Goal: Complete application form

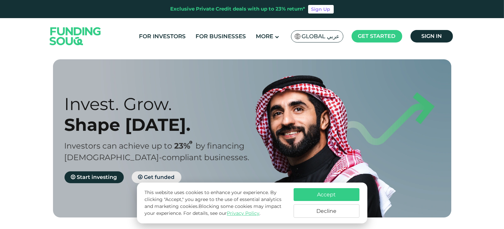
click at [152, 174] on link "Get funded" at bounding box center [157, 177] width 50 height 12
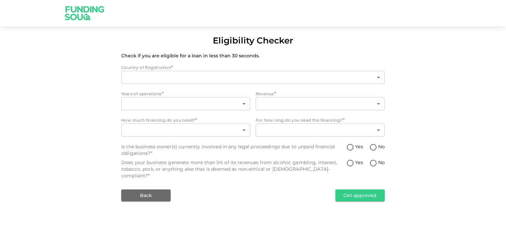
type input "1"
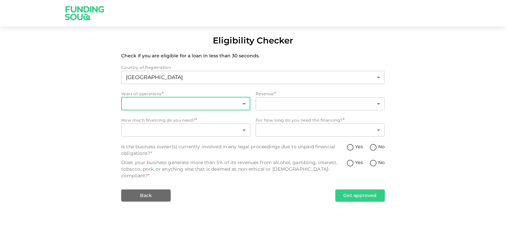
click at [194, 105] on body "Eligibility Checker Check if you are eligible for a loan in less than 30 second…" at bounding box center [253, 114] width 506 height 229
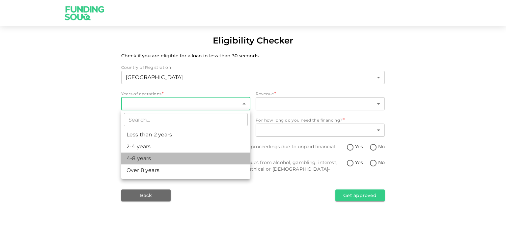
click at [182, 157] on li "4-8 years" at bounding box center [185, 159] width 129 height 12
type input "3"
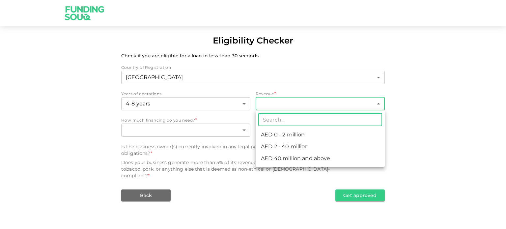
click at [265, 103] on body "Eligibility Checker Check if you are eligible for a loan in less than 30 second…" at bounding box center [253, 114] width 506 height 229
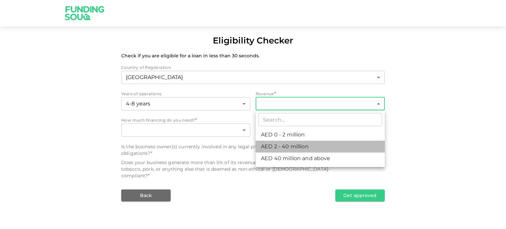
click at [274, 146] on li "AED 2 - 40 million" at bounding box center [320, 147] width 129 height 12
type input "2"
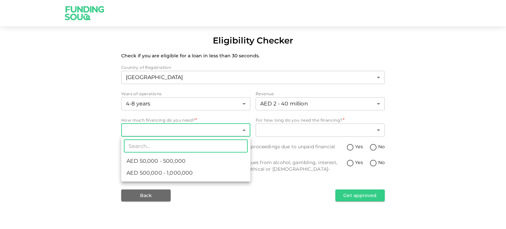
click at [199, 130] on body "Eligibility Checker Check if you are eligible for a loan in less than 30 second…" at bounding box center [253, 114] width 506 height 229
click at [200, 172] on li "AED 500,000 - 1,000,000" at bounding box center [185, 173] width 129 height 12
type input "2"
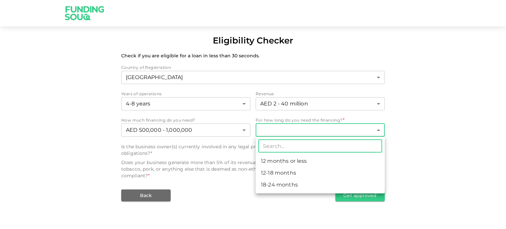
click at [284, 131] on body "Eligibility Checker Check if you are eligible for a loan in less than 30 second…" at bounding box center [253, 114] width 506 height 229
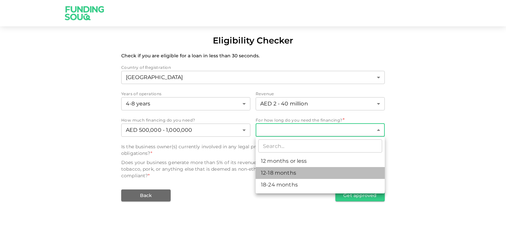
click at [291, 168] on li "12-18 months" at bounding box center [320, 173] width 129 height 12
type input "2"
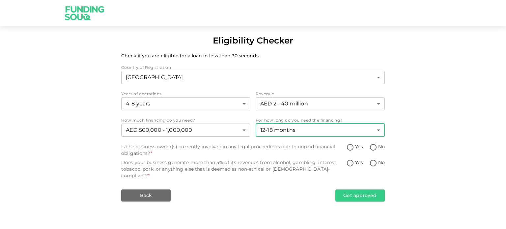
click at [372, 147] on input "No" at bounding box center [373, 147] width 10 height 9
radio input "true"
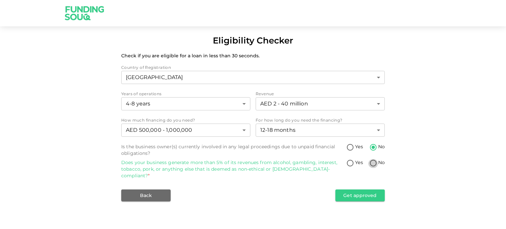
click at [372, 164] on input "No" at bounding box center [373, 163] width 10 height 9
radio input "true"
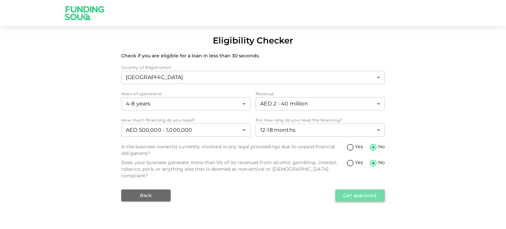
click at [362, 189] on button "Get approved" at bounding box center [359, 195] width 49 height 12
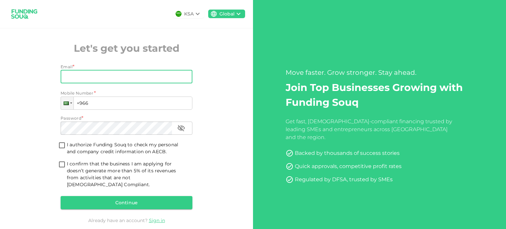
click at [106, 76] on input "Email" at bounding box center [123, 76] width 125 height 13
paste input "[PERSON_NAME][EMAIL_ADDRESS][DOMAIN_NAME]"
type input "[PERSON_NAME][EMAIL_ADDRESS][DOMAIN_NAME]"
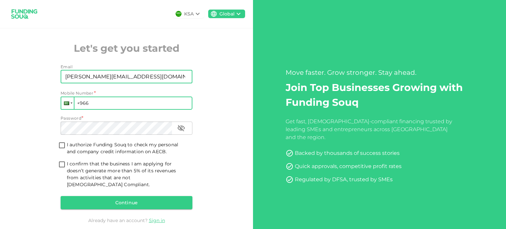
click at [70, 104] on div at bounding box center [67, 103] width 13 height 12
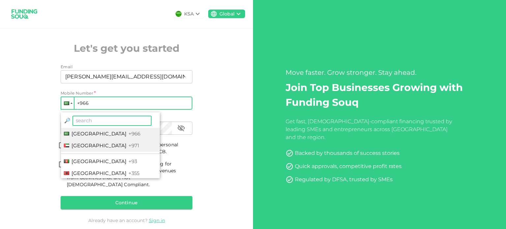
click at [88, 147] on span "[GEOGRAPHIC_DATA]" at bounding box center [99, 145] width 55 height 6
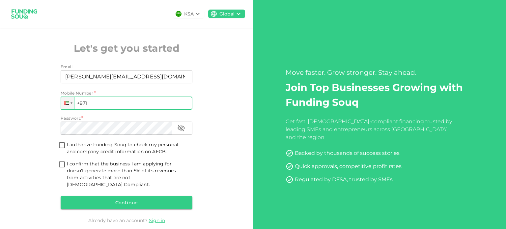
click at [99, 102] on input "+971" at bounding box center [127, 103] width 132 height 13
paste input "562 146 142"
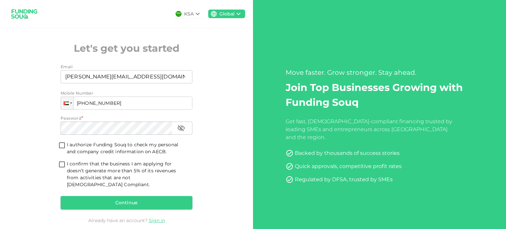
type input "[PHONE_NUMBER]"
click at [224, 190] on div "KSA Global Let's get you started Email Email [PERSON_NAME][EMAIL_ADDRESS][DOMAI…" at bounding box center [126, 122] width 253 height 244
click at [61, 146] on input "I authorize Funding Souq to check my personal and company credit information on…" at bounding box center [62, 145] width 10 height 9
checkbox input "true"
click at [59, 167] on input "I confirm that the business I am applying for doesn’t generate more than 5% of …" at bounding box center [62, 164] width 10 height 9
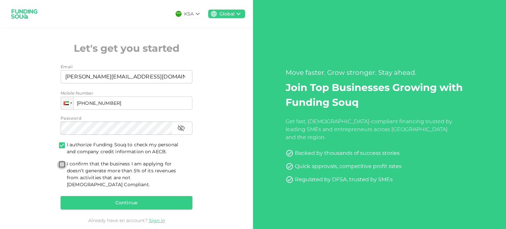
checkbox input "true"
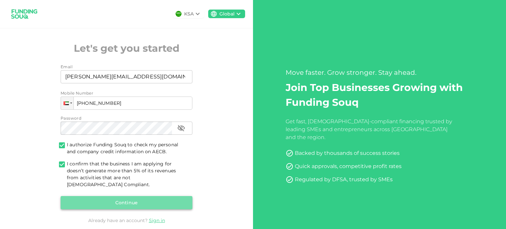
click at [118, 196] on button "Continue" at bounding box center [127, 202] width 132 height 13
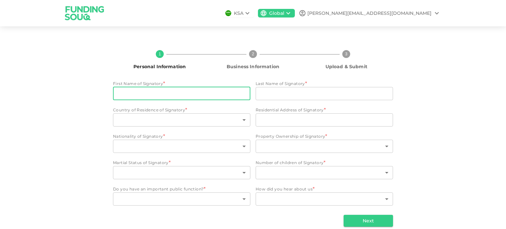
click at [191, 95] on input "First Name of Signatory" at bounding box center [181, 93] width 137 height 13
paste input "[PERSON_NAME]"
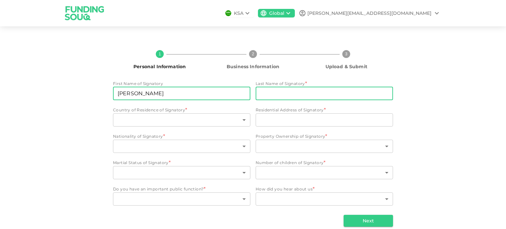
type input "[PERSON_NAME]"
click at [277, 95] on input "Last Name of Signatory" at bounding box center [324, 93] width 137 height 13
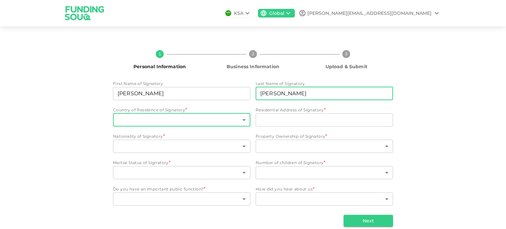
type input "[PERSON_NAME]"
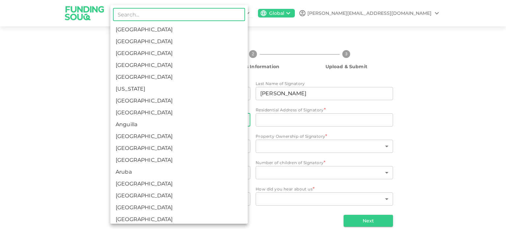
click at [164, 119] on body "KSA Global [PERSON_NAME][EMAIL_ADDRESS][DOMAIN_NAME] 1 Personal Information 2 B…" at bounding box center [253, 114] width 506 height 229
click at [172, 43] on li "[GEOGRAPHIC_DATA]" at bounding box center [178, 42] width 137 height 12
type input "2"
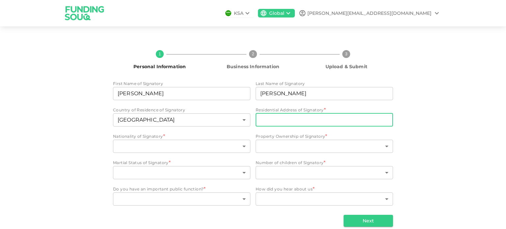
click at [281, 120] on input "Residential Address of Signatory" at bounding box center [324, 119] width 137 height 13
paste input "[STREET_ADDRESS]"
type input "[STREET_ADDRESS]"
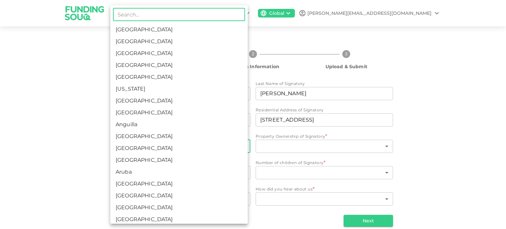
click at [163, 146] on body "KSA Global [PERSON_NAME][EMAIL_ADDRESS][DOMAIN_NAME] 1 Personal Information 2 B…" at bounding box center [253, 114] width 506 height 229
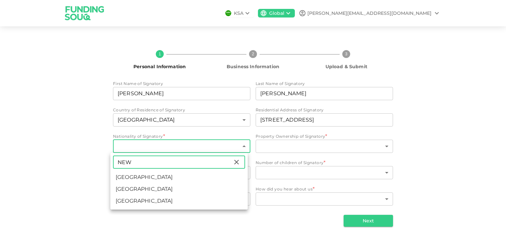
type input "NEW"
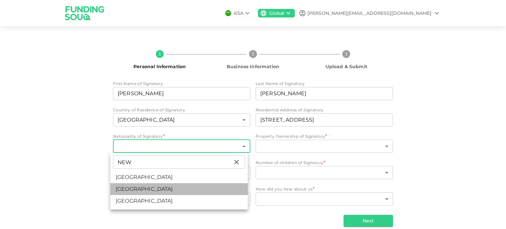
click at [153, 187] on li "[GEOGRAPHIC_DATA]" at bounding box center [178, 189] width 137 height 12
type input "140"
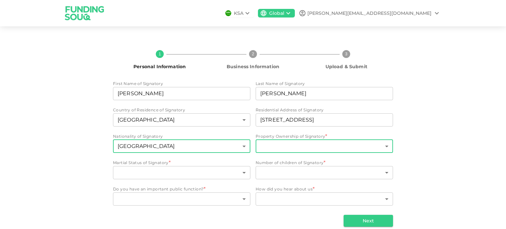
click at [270, 146] on body "KSA Global [PERSON_NAME][EMAIL_ADDRESS][DOMAIN_NAME] 1 Personal Information 2 B…" at bounding box center [253, 114] width 506 height 229
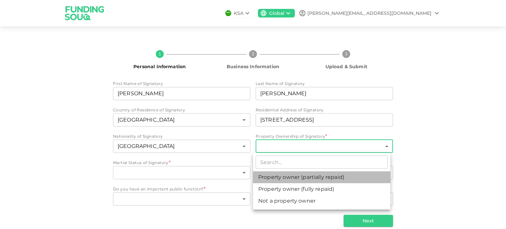
click at [274, 177] on li "Property owner (partially repaid)" at bounding box center [321, 177] width 137 height 12
type input "1"
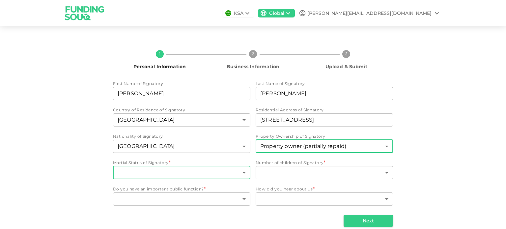
click at [168, 172] on body "KSA Global [PERSON_NAME][EMAIL_ADDRESS][DOMAIN_NAME] 1 Personal Information 2 B…" at bounding box center [253, 114] width 506 height 229
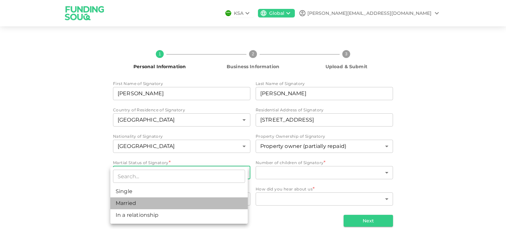
click at [166, 205] on li "Married" at bounding box center [178, 203] width 137 height 12
type input "2"
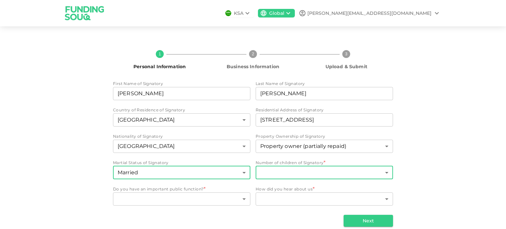
click at [273, 177] on body "KSA Global [PERSON_NAME][EMAIL_ADDRESS][DOMAIN_NAME] 1 Personal Information 2 B…" at bounding box center [253, 114] width 506 height 229
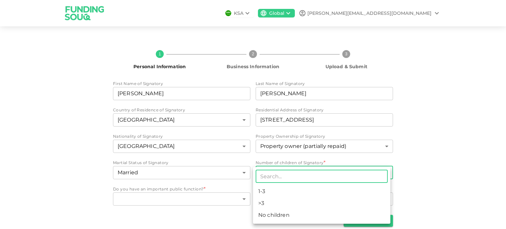
click at [272, 195] on li "1-3" at bounding box center [321, 192] width 137 height 12
type input "1"
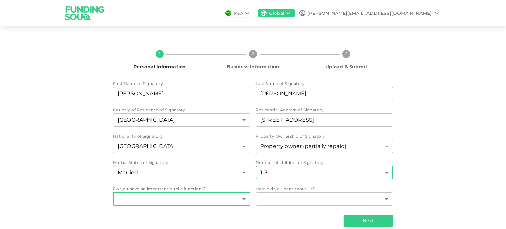
click at [163, 200] on body "KSA Global [PERSON_NAME][EMAIL_ADDRESS][DOMAIN_NAME] 1 Personal Information 2 B…" at bounding box center [253, 114] width 506 height 229
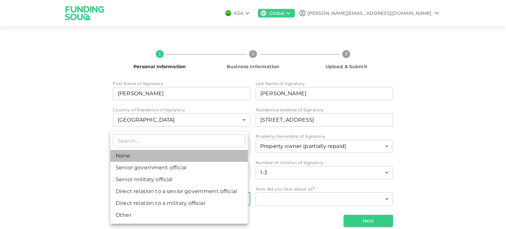
click at [148, 157] on li "None" at bounding box center [178, 156] width 137 height 12
type input "1"
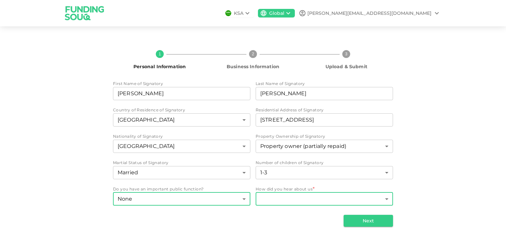
click at [265, 201] on body "KSA Global [PERSON_NAME][EMAIL_ADDRESS][DOMAIN_NAME] 1 Personal Information 2 B…" at bounding box center [253, 114] width 506 height 229
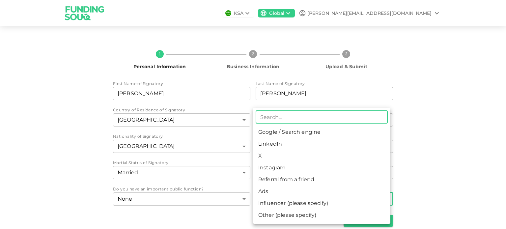
click at [277, 180] on li "Referral from a friend" at bounding box center [321, 180] width 137 height 12
type input "10"
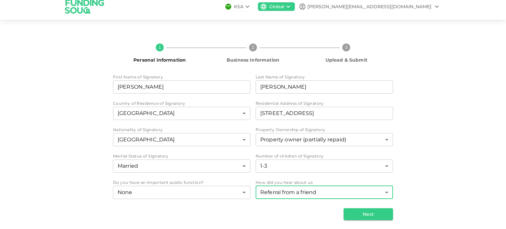
scroll to position [8, 0]
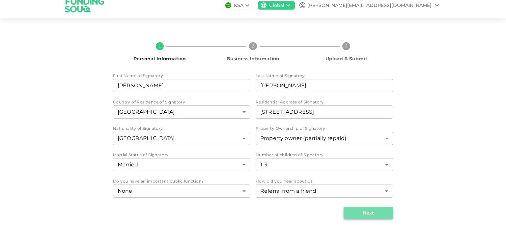
click at [359, 212] on button "Next" at bounding box center [368, 213] width 49 height 12
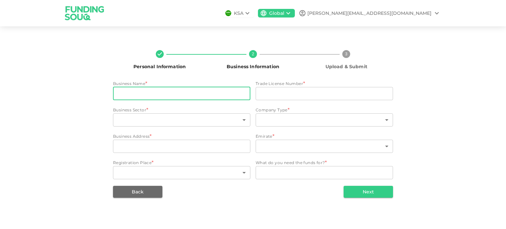
click at [153, 91] on input "businessName" at bounding box center [181, 93] width 137 height 13
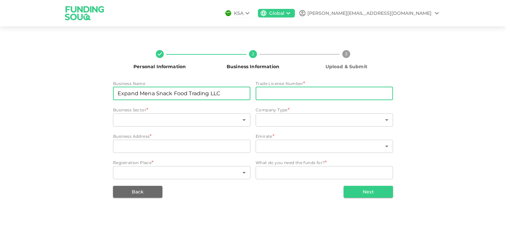
type input "Expand Mena Snack Food Trading LLC"
click at [263, 94] on input "tradeLicenseNumber" at bounding box center [324, 93] width 137 height 13
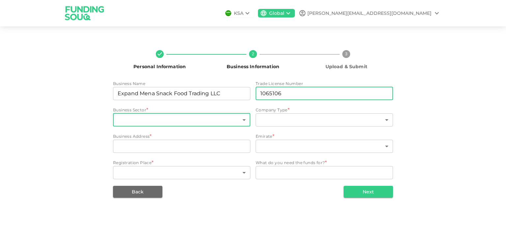
type input "1065106"
click at [156, 121] on body "KSA Global [PERSON_NAME][EMAIL_ADDRESS][DOMAIN_NAME] Personal Information 2 Bus…" at bounding box center [253, 114] width 506 height 229
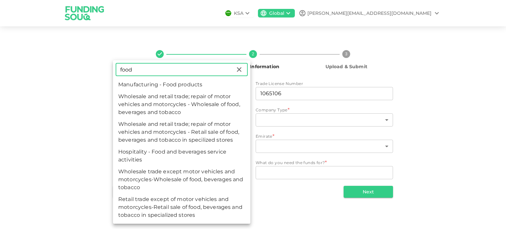
type input "food"
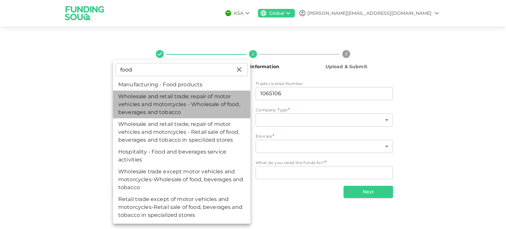
click at [167, 105] on li "Wholesale and retail trade; repair of motor vehicles and motorcycles - Wholesal…" at bounding box center [181, 105] width 137 height 28
type input "68"
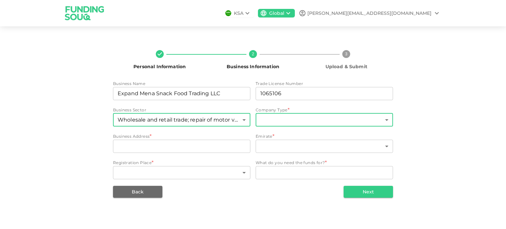
click at [271, 122] on body "KSA Global [PERSON_NAME][EMAIL_ADDRESS][DOMAIN_NAME] Personal Information 2 Bus…" at bounding box center [253, 114] width 506 height 229
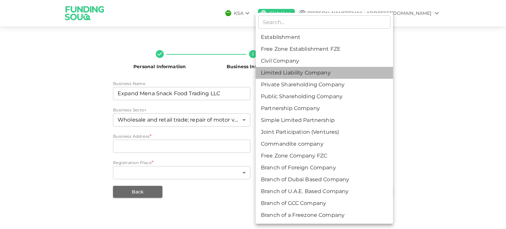
click at [279, 76] on li "Limited Liability Company" at bounding box center [324, 73] width 137 height 12
type input "4"
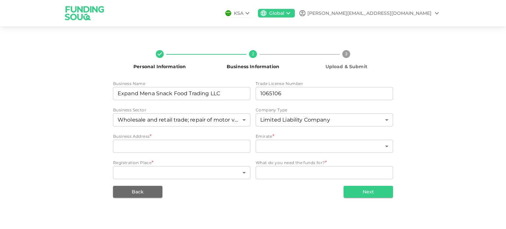
click at [271, 196] on div "Back Next" at bounding box center [253, 192] width 280 height 12
click at [139, 148] on input "businessAddress" at bounding box center [181, 146] width 137 height 13
paste input "Office: [STREET_ADDRESS]"
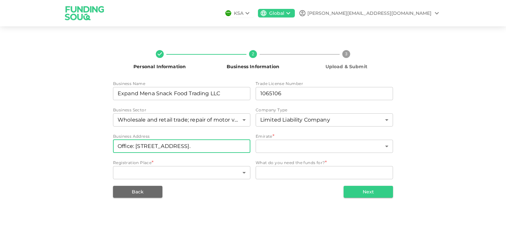
scroll to position [0, 88]
type input "Office: [STREET_ADDRESS]."
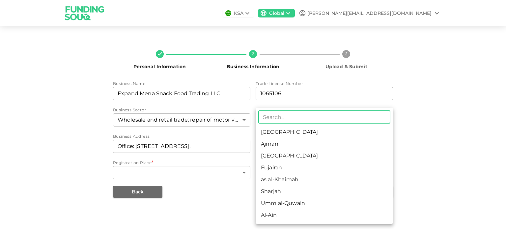
scroll to position [0, 0]
click at [278, 146] on body "KSA Global [PERSON_NAME][EMAIL_ADDRESS][DOMAIN_NAME] Personal Information 2 Bus…" at bounding box center [253, 114] width 506 height 229
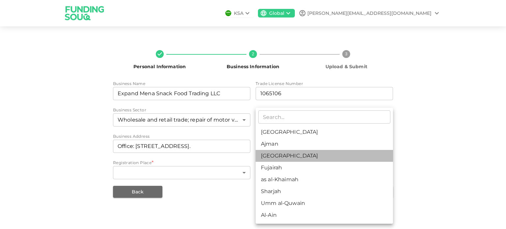
click at [279, 155] on li "[GEOGRAPHIC_DATA]" at bounding box center [324, 156] width 137 height 12
type input "3"
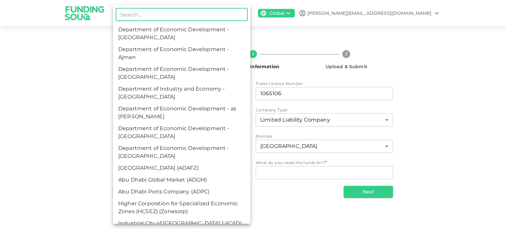
click at [182, 174] on body "KSA Global [PERSON_NAME][EMAIL_ADDRESS][DOMAIN_NAME] Personal Information 2 Bus…" at bounding box center [253, 114] width 506 height 229
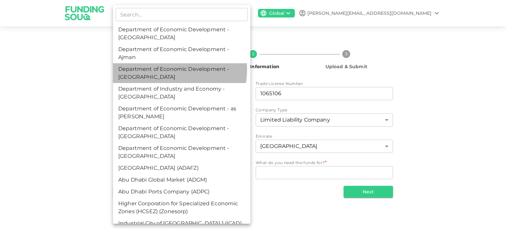
click at [160, 69] on li "Department of Economic Development - [GEOGRAPHIC_DATA]" at bounding box center [181, 73] width 137 height 20
type input "3"
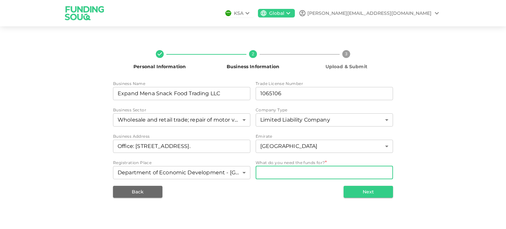
click at [280, 174] on textarea "WhatDoYouNeedFundsFor" at bounding box center [324, 173] width 128 height 8
type textarea "S"
type textarea "W"
type textarea "Suppliers Payment"
click at [367, 191] on button "Next" at bounding box center [368, 192] width 49 height 12
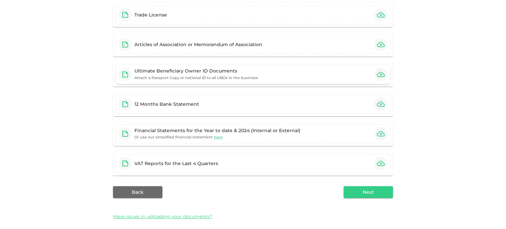
scroll to position [83, 0]
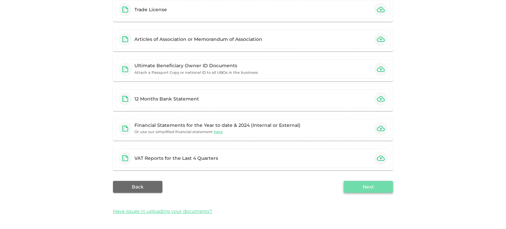
click at [360, 186] on button "Next" at bounding box center [368, 187] width 49 height 12
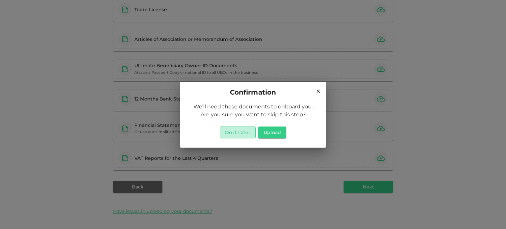
click at [241, 133] on button "Do it Later" at bounding box center [238, 133] width 36 height 12
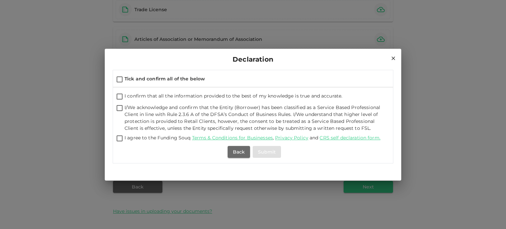
click at [121, 78] on input "Tick and confirm all of the below" at bounding box center [120, 79] width 10 height 9
checkbox input "true"
